Goal: Check status: Check status

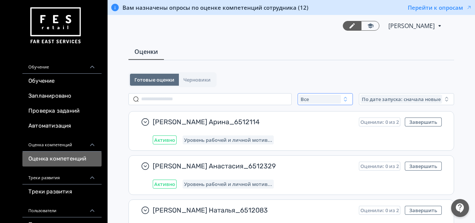
click at [323, 102] on div "Все" at bounding box center [320, 98] width 42 height 9
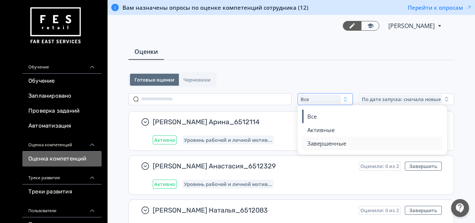
click at [326, 143] on span "Завершенные" at bounding box center [326, 142] width 39 height 7
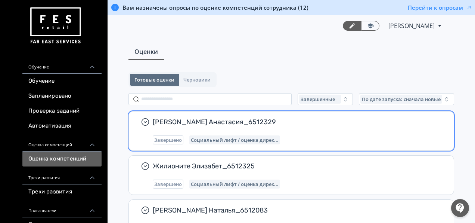
scroll to position [0, 0]
click at [315, 138] on div "Завершено Социальный лифт / оценка дирек..." at bounding box center [297, 139] width 289 height 9
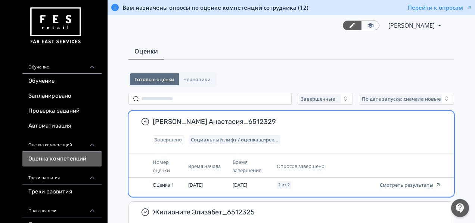
click at [341, 144] on div "Курочкина Анастасия_6512329 Завершено Социальный лифт / оценка дирек..." at bounding box center [291, 130] width 325 height 39
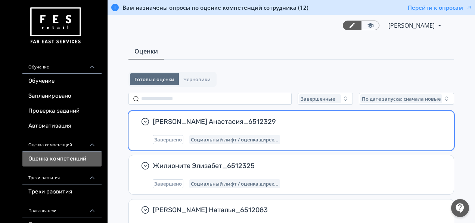
click at [339, 139] on div "Завершено Социальный лифт / оценка дирек..." at bounding box center [297, 139] width 289 height 9
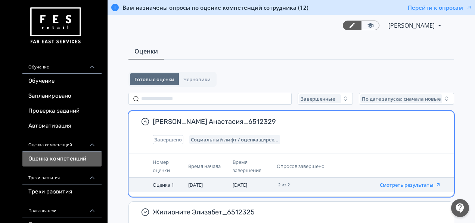
click at [420, 182] on button "Смотреть результаты" at bounding box center [410, 184] width 61 height 6
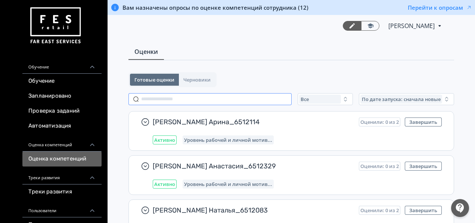
click at [232, 93] on input "text" at bounding box center [209, 99] width 163 height 12
click at [375, 100] on span "По дате запуска: сначала новые" at bounding box center [401, 99] width 79 height 6
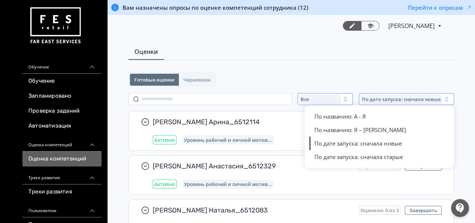
drag, startPoint x: 375, startPoint y: 100, endPoint x: 317, endPoint y: 97, distance: 58.3
click at [317, 97] on div "Все По дате запуска: сначала новые По названию: А - Я По названию: Я – А По дат…" at bounding box center [291, 99] width 326 height 12
click at [317, 97] on div "Все" at bounding box center [320, 98] width 42 height 9
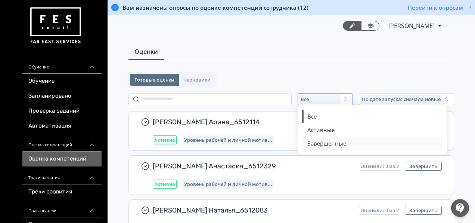
click at [327, 142] on span "Завершенные" at bounding box center [326, 142] width 39 height 7
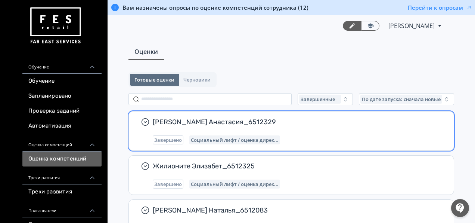
click at [268, 142] on span "Социальный лифт / оценка дирек..." at bounding box center [235, 140] width 88 height 6
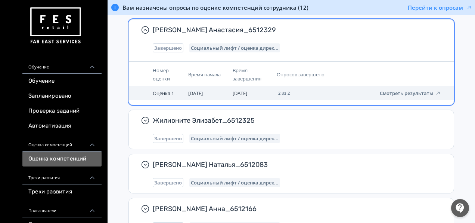
scroll to position [93, 0]
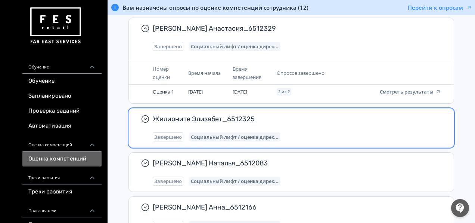
click at [286, 109] on div "Жилионите Элизабет_6512325 Завершено Социальный лифт / оценка дирек..." at bounding box center [291, 127] width 325 height 39
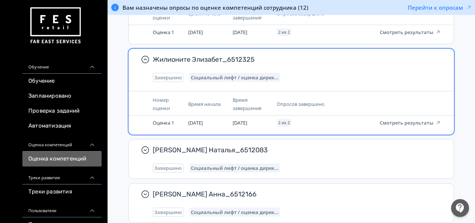
scroll to position [153, 0]
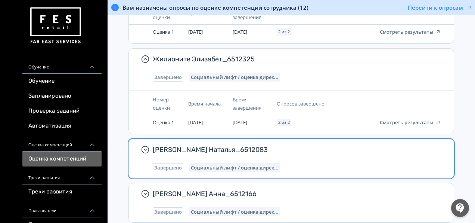
click at [311, 156] on div "Ганихина Наталья_6512083 Завершено Социальный лифт / оценка дирек..." at bounding box center [297, 158] width 289 height 27
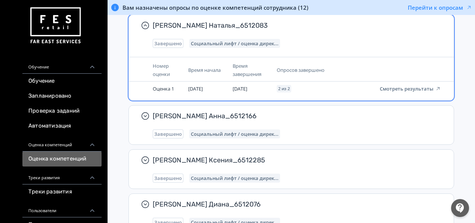
scroll to position [277, 0]
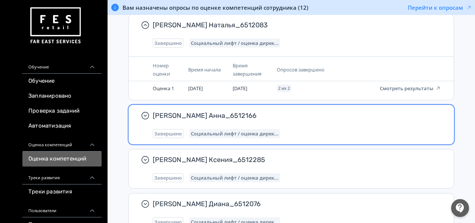
click at [319, 126] on div "Гайгерова Анна_6512166 Завершено Социальный лифт / оценка дирек..." at bounding box center [297, 124] width 289 height 27
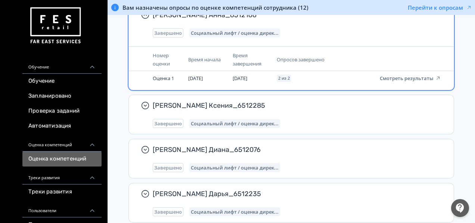
scroll to position [378, 0]
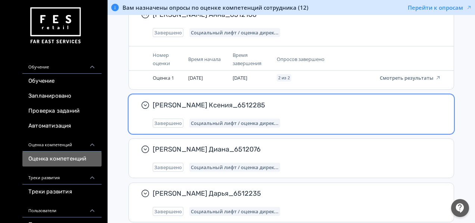
click at [317, 112] on div "Толмачева Ксения_6512285 Завершено Социальный лифт / оценка дирек..." at bounding box center [297, 113] width 289 height 27
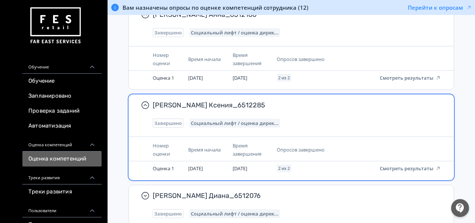
scroll to position [448, 0]
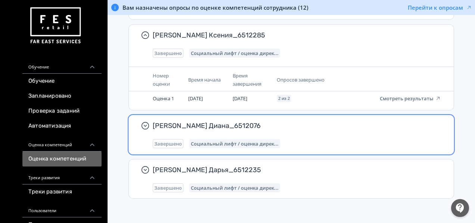
click at [312, 140] on div "Завершено Социальный лифт / оценка дирек..." at bounding box center [297, 143] width 289 height 9
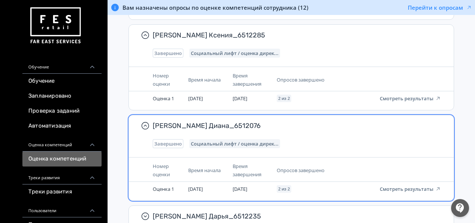
scroll to position [494, 0]
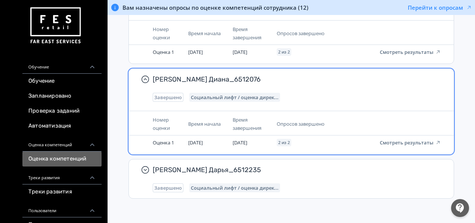
click at [311, 175] on div "[PERSON_NAME] Дарья_6512235 Завершено Социальный лифт / оценка дирек..." at bounding box center [297, 178] width 289 height 27
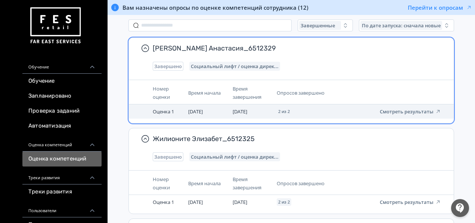
scroll to position [74, 0]
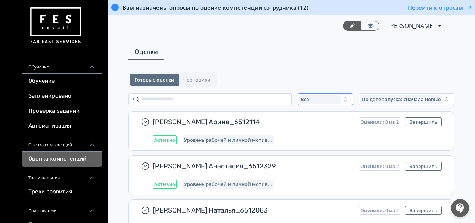
click at [324, 97] on div "Все" at bounding box center [320, 98] width 42 height 9
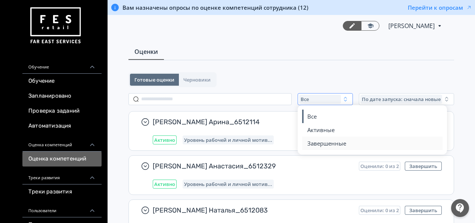
click at [340, 146] on button "Завершенные" at bounding box center [372, 142] width 131 height 13
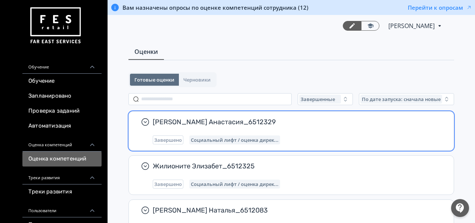
click at [219, 137] on span "Социальный лифт / оценка дирек..." at bounding box center [235, 140] width 88 height 6
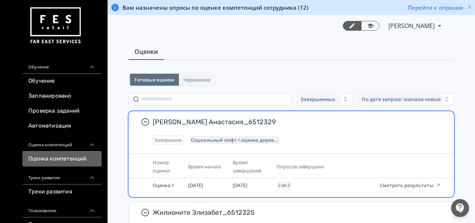
scroll to position [37, 0]
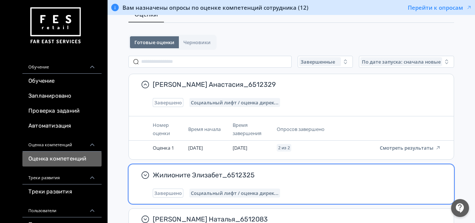
click at [237, 186] on div "Жилионите Элизабет_6512325 Завершено Социальный лифт / оценка дирек..." at bounding box center [297, 183] width 289 height 27
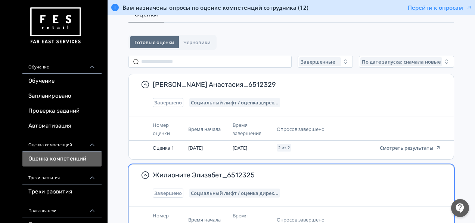
scroll to position [187, 0]
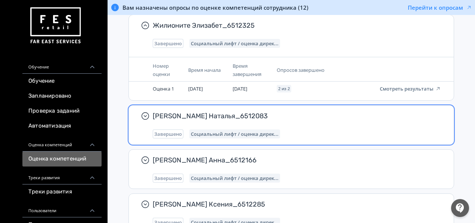
click at [345, 127] on div "Ганихина Наталья_6512083 Завершено Социальный лифт / оценка дирек..." at bounding box center [297, 124] width 289 height 27
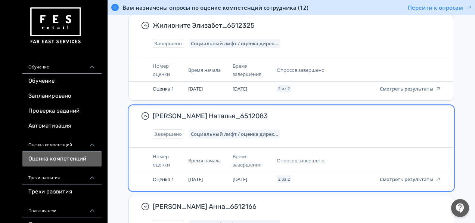
scroll to position [224, 0]
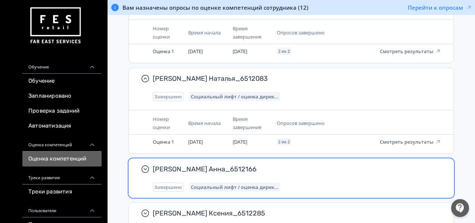
click at [317, 180] on div "Гайгерова Анна_6512166 Завершено Социальный лифт / оценка дирек..." at bounding box center [297, 177] width 289 height 27
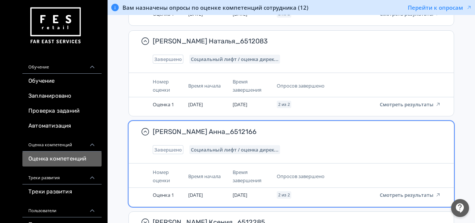
scroll to position [402, 0]
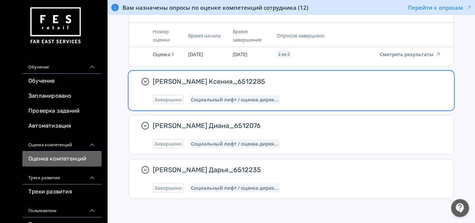
click at [311, 102] on div "Завершено Социальный лифт / оценка дирек..." at bounding box center [297, 99] width 289 height 9
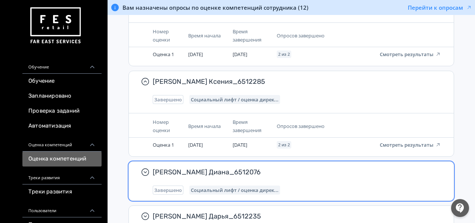
click at [305, 173] on span "[PERSON_NAME] Диана_6512076" at bounding box center [294, 171] width 283 height 9
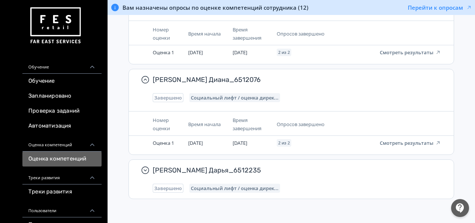
scroll to position [494, 0]
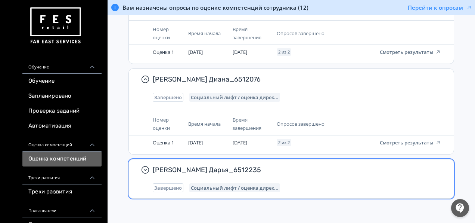
click at [299, 184] on div "Завершено Социальный лифт / оценка дирек..." at bounding box center [297, 187] width 289 height 9
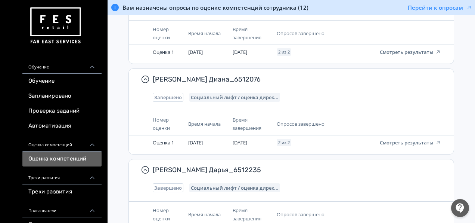
scroll to position [0, 0]
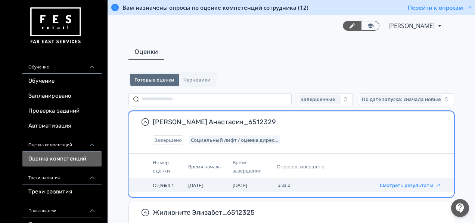
click at [405, 184] on button "Смотреть результаты" at bounding box center [410, 185] width 61 height 6
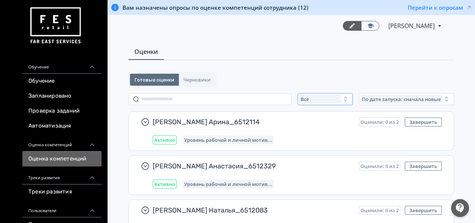
click at [343, 101] on icon "button" at bounding box center [345, 99] width 6 height 6
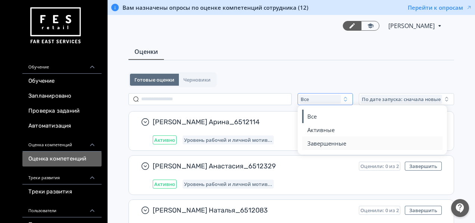
click at [336, 142] on span "Завершенные" at bounding box center [326, 142] width 39 height 7
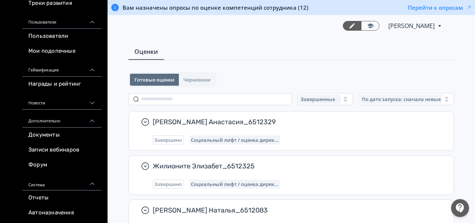
scroll to position [39, 0]
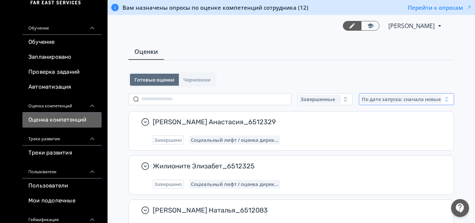
click at [397, 98] on span "По дате запуска: сначала новые" at bounding box center [401, 99] width 79 height 6
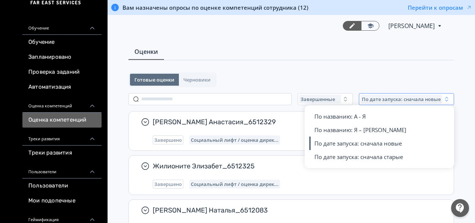
click at [397, 97] on span "По дате запуска: сначала новые" at bounding box center [401, 99] width 79 height 6
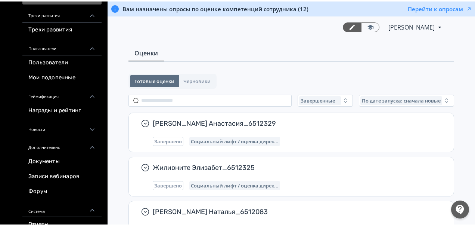
scroll to position [188, 0]
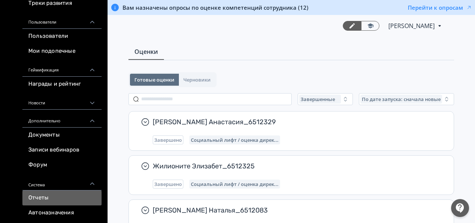
click at [55, 193] on link "Отчеты" at bounding box center [61, 197] width 79 height 15
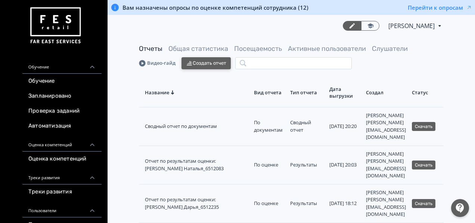
click at [209, 63] on button "Создать отчет" at bounding box center [205, 63] width 49 height 12
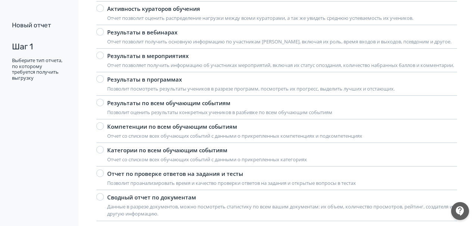
scroll to position [128, 0]
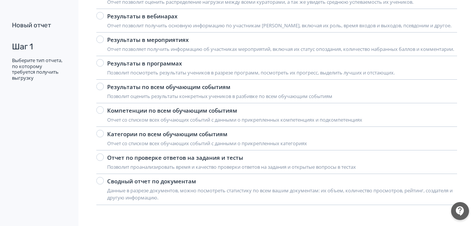
click at [457, 211] on div at bounding box center [460, 211] width 18 height 18
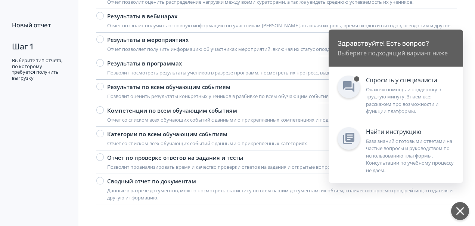
click at [81, 143] on div "Выбор типа отчета Перейти к созданию отчета Результаты в курсах Позволит посмот…" at bounding box center [276, 65] width 397 height 286
click at [465, 210] on div at bounding box center [460, 211] width 18 height 18
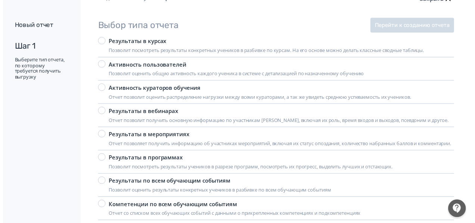
scroll to position [0, 0]
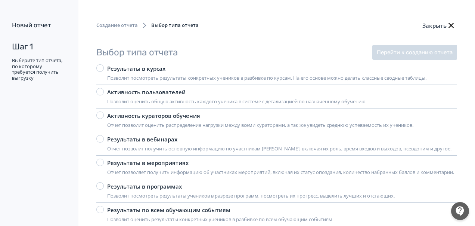
click at [116, 23] on span "Создание отчета" at bounding box center [116, 25] width 41 height 7
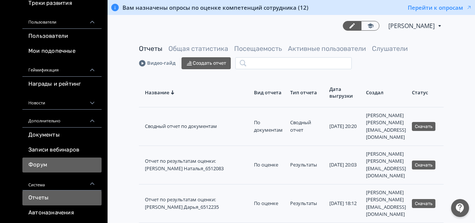
scroll to position [248, 0]
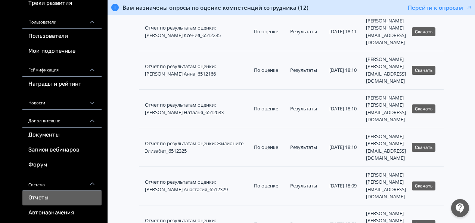
click at [85, 102] on div "Новости" at bounding box center [61, 100] width 79 height 18
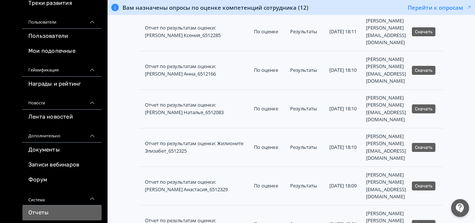
click at [94, 102] on icon at bounding box center [92, 103] width 4 height 3
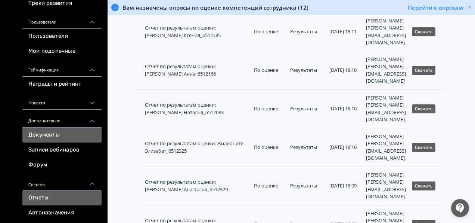
click at [49, 133] on link "Документы" at bounding box center [61, 134] width 79 height 15
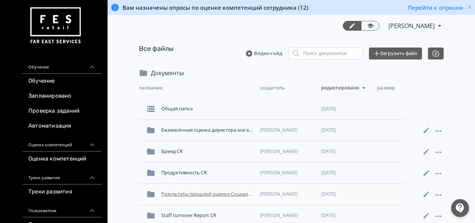
click at [231, 192] on div "Результаты прошлой оценки Социальный лифт" at bounding box center [207, 193] width 99 height 13
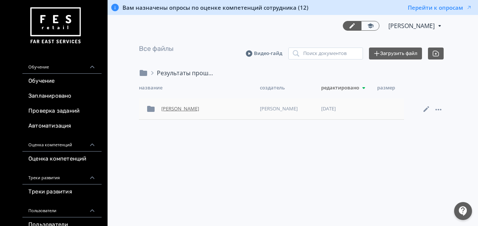
click at [182, 110] on div "[PERSON_NAME]" at bounding box center [207, 108] width 99 height 13
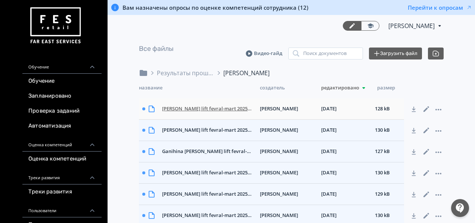
click at [184, 109] on div "[PERSON_NAME] lift fevral-mart 2025_(6512076 TTs Planeta Ufa CR, Direktor magaz…" at bounding box center [208, 108] width 98 height 13
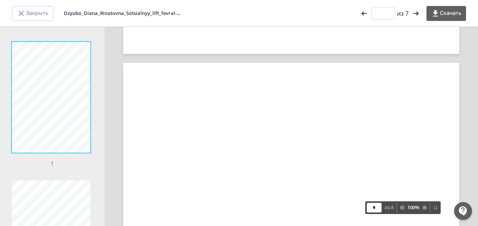
scroll to position [15, 0]
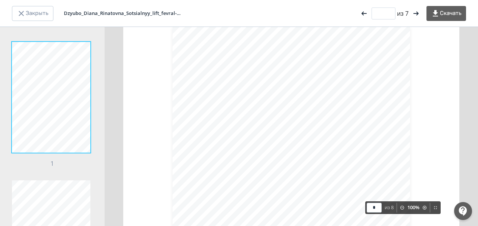
click at [401, 207] on icon at bounding box center [402, 207] width 4 height 4
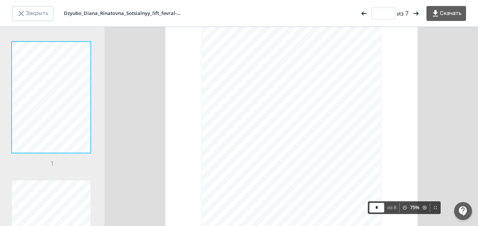
click at [403, 207] on icon at bounding box center [405, 207] width 4 height 4
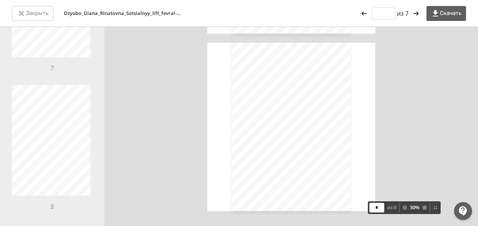
scroll to position [0, 0]
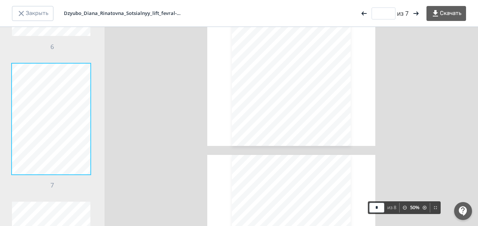
type input "*"
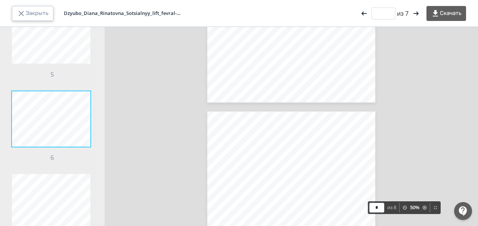
click at [29, 12] on button "Закрыть" at bounding box center [32, 13] width 41 height 15
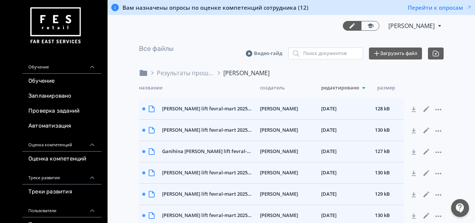
click at [93, 142] on icon at bounding box center [92, 144] width 7 height 7
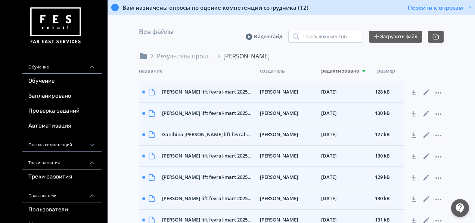
scroll to position [31, 0]
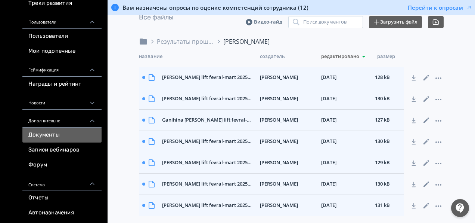
click at [94, 21] on icon at bounding box center [92, 22] width 7 height 7
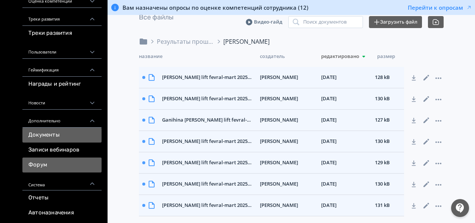
click at [48, 161] on link "Форум" at bounding box center [61, 164] width 79 height 15
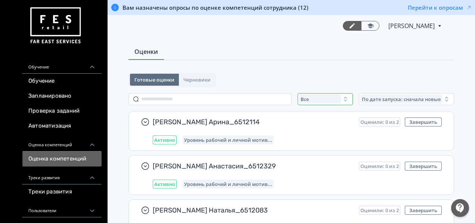
click at [313, 102] on div "Все" at bounding box center [320, 98] width 42 height 9
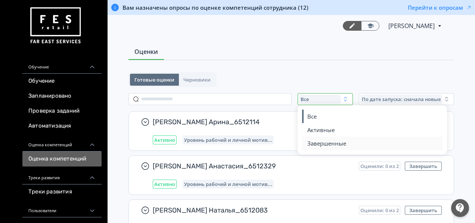
click at [353, 141] on button "Завершенные" at bounding box center [372, 142] width 131 height 13
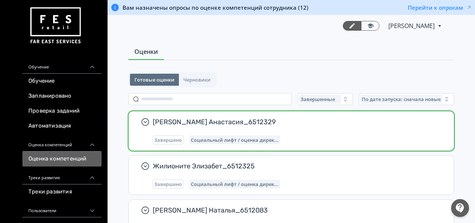
click at [357, 128] on div "[PERSON_NAME] Анастасия_6512329 Завершено Социальный лифт / оценка дирек..." at bounding box center [297, 130] width 289 height 27
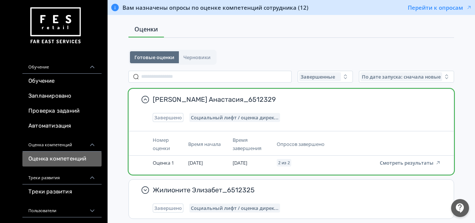
scroll to position [37, 0]
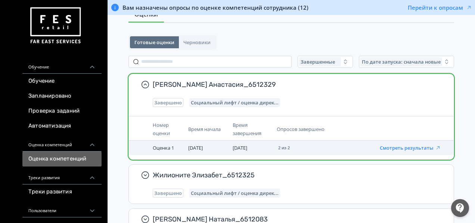
click at [410, 149] on button "Смотреть результаты" at bounding box center [410, 147] width 61 height 6
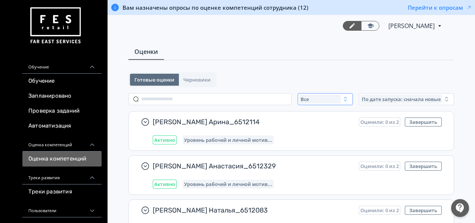
click at [326, 96] on div "Все" at bounding box center [320, 98] width 42 height 9
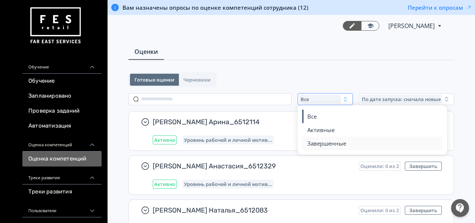
click at [324, 144] on span "Завершенные" at bounding box center [326, 142] width 39 height 7
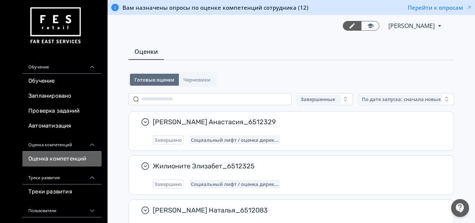
click at [324, 144] on div "Курочкина Анастасия_6512329 Завершено Социальный лифт / оценка дирек..." at bounding box center [291, 130] width 325 height 39
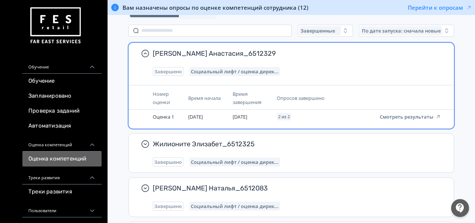
scroll to position [69, 0]
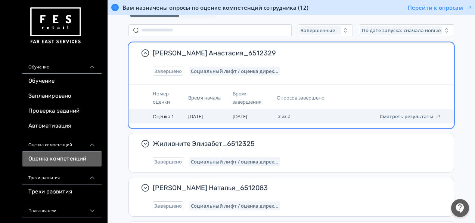
click at [394, 121] on td "Смотреть результаты" at bounding box center [410, 116] width 67 height 14
click at [400, 119] on button "Смотреть результаты" at bounding box center [410, 116] width 61 height 6
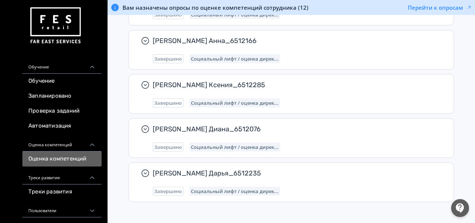
scroll to position [742, 0]
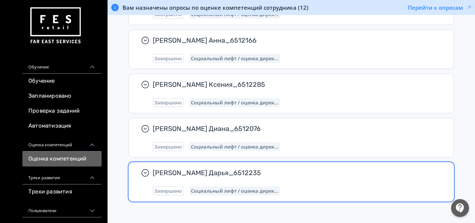
click at [215, 187] on span "Социальный лифт / оценка дирек..." at bounding box center [235, 190] width 88 height 6
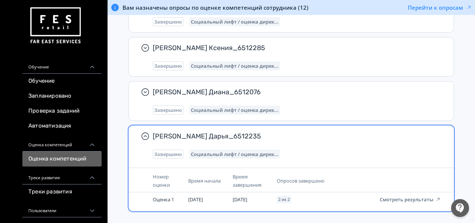
scroll to position [789, 0]
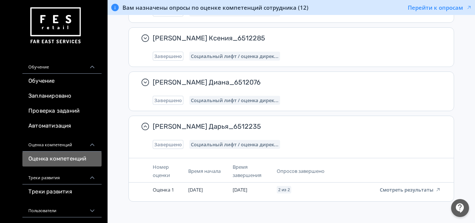
click at [89, 65] on icon at bounding box center [92, 66] width 7 height 7
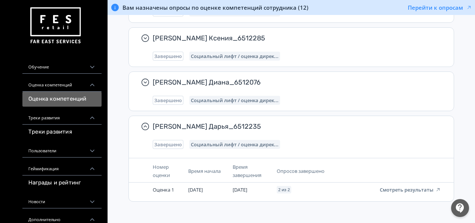
click at [90, 119] on icon at bounding box center [92, 117] width 7 height 7
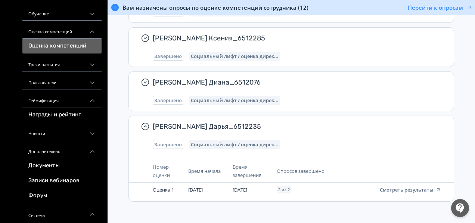
scroll to position [66, 0]
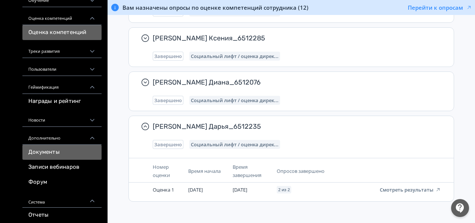
click at [56, 153] on link "Документы" at bounding box center [61, 151] width 79 height 15
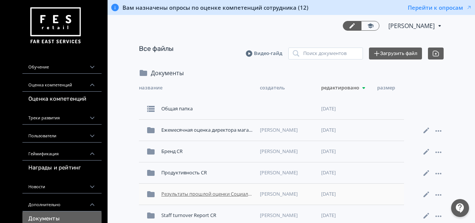
click at [208, 193] on div "Результаты прошлой оценки Социальный лифт" at bounding box center [207, 193] width 99 height 13
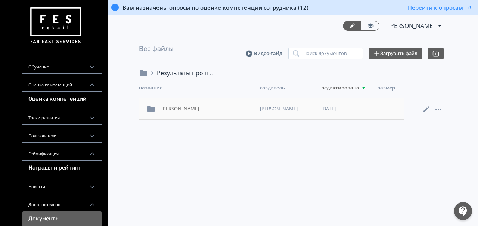
click at [203, 111] on div "[PERSON_NAME]" at bounding box center [207, 108] width 99 height 13
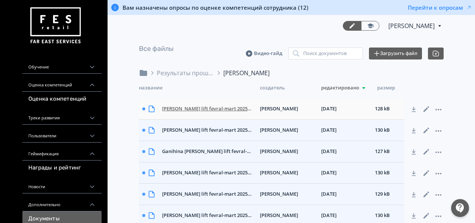
click at [194, 109] on div "[PERSON_NAME] lift fevral-mart 2025_(6512076 TTs Planeta Ufa CR, Direktor magaz…" at bounding box center [208, 108] width 98 height 13
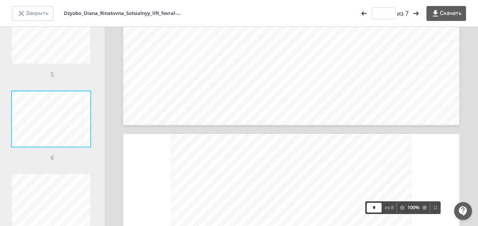
type input "*"
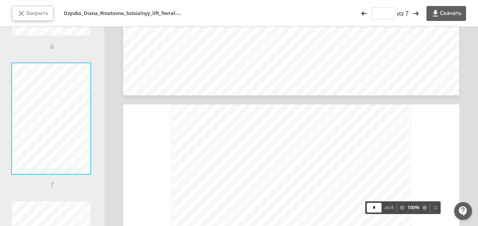
click at [37, 11] on button "Закрыть" at bounding box center [32, 13] width 41 height 15
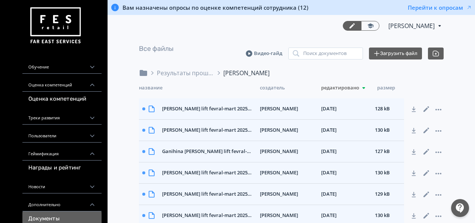
click at [62, 66] on div "Обучение" at bounding box center [61, 65] width 79 height 18
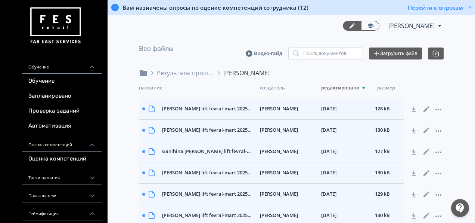
click at [62, 66] on div "Обучение" at bounding box center [61, 65] width 79 height 18
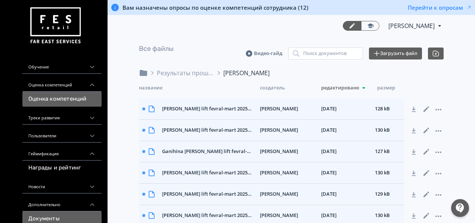
click at [62, 99] on link "Оценка компетенций" at bounding box center [61, 98] width 79 height 15
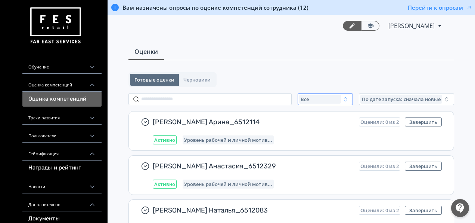
click at [317, 98] on div "Все" at bounding box center [320, 98] width 42 height 9
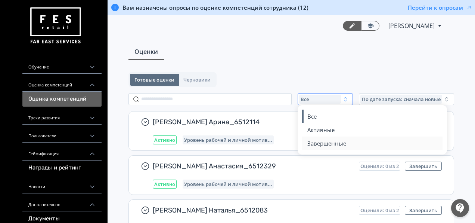
click at [326, 143] on span "Завершенные" at bounding box center [326, 142] width 39 height 7
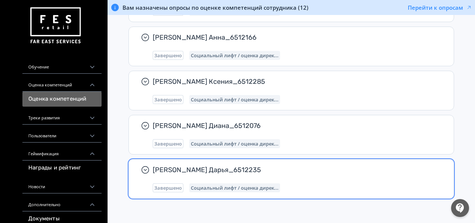
click at [304, 175] on div "[PERSON_NAME] Дарья_6512235 Завершено Социальный лифт / оценка дирек..." at bounding box center [297, 178] width 289 height 27
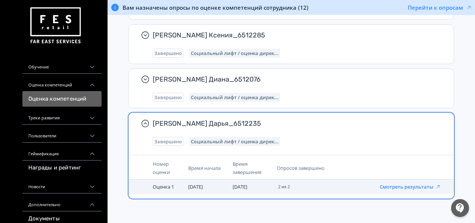
click at [403, 184] on button "Смотреть результаты" at bounding box center [410, 186] width 61 height 6
